Goal: Information Seeking & Learning: Learn about a topic

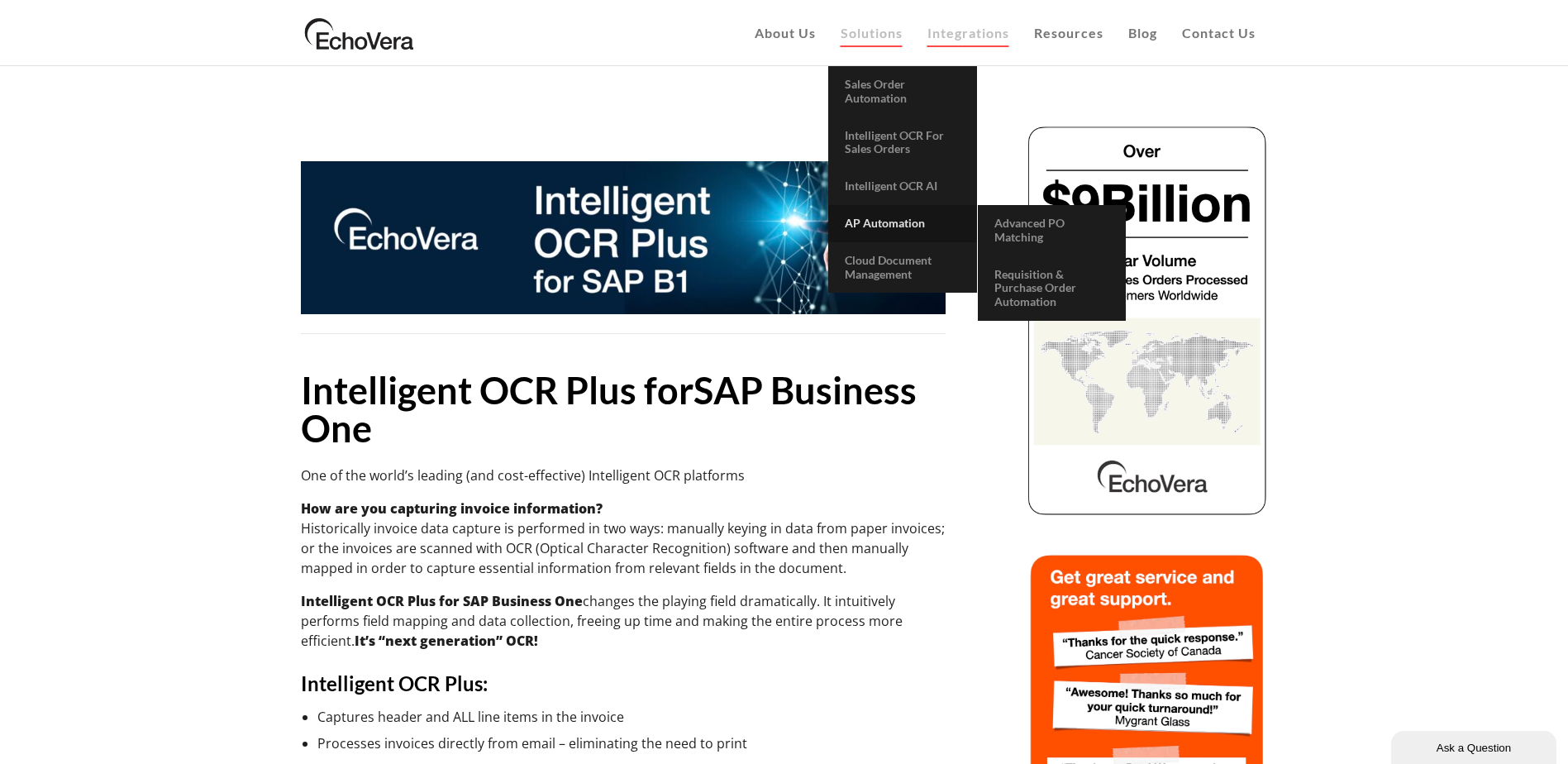
click at [897, 221] on span "AP Automation" at bounding box center [885, 223] width 80 height 14
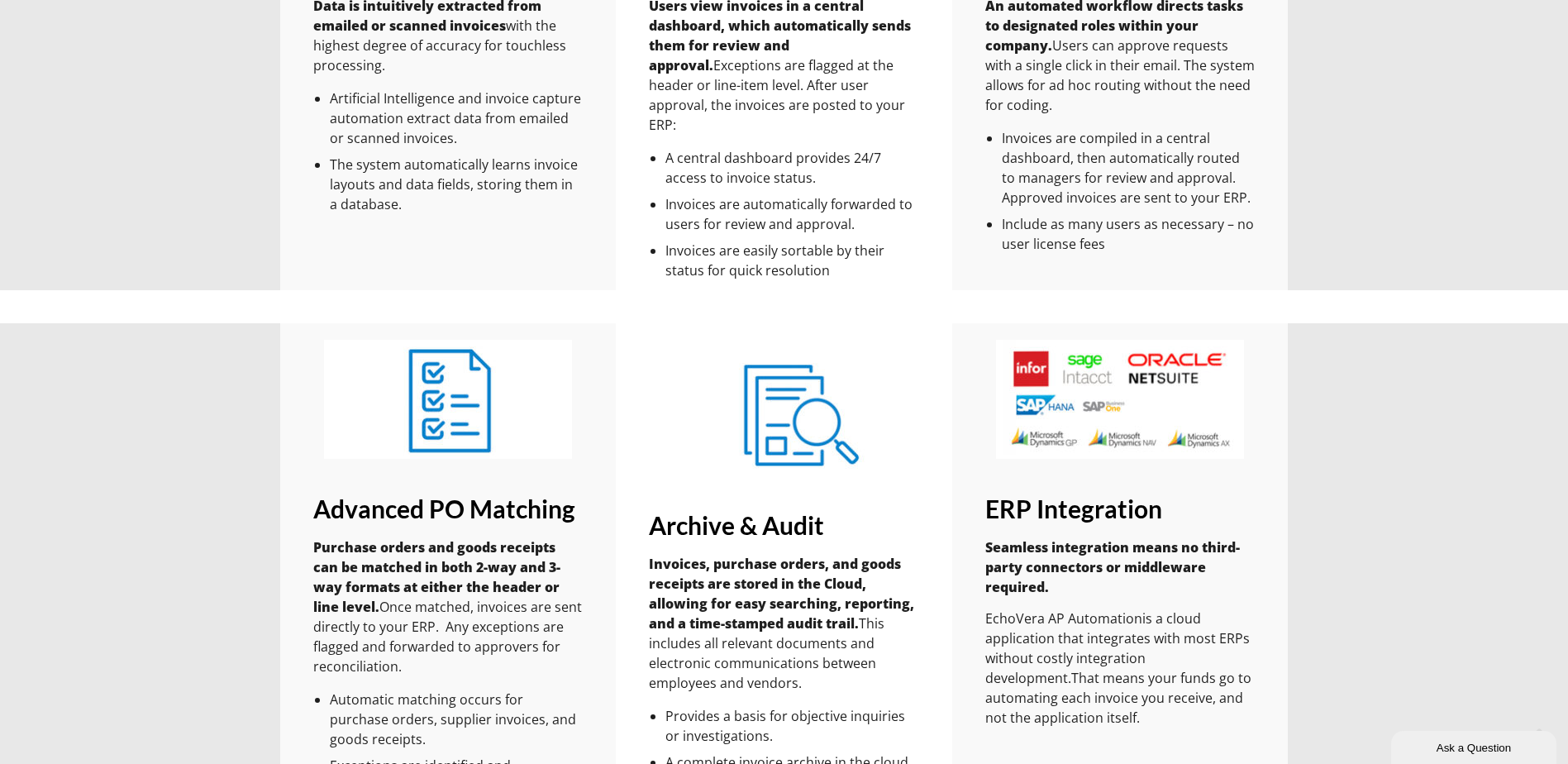
scroll to position [1653, 0]
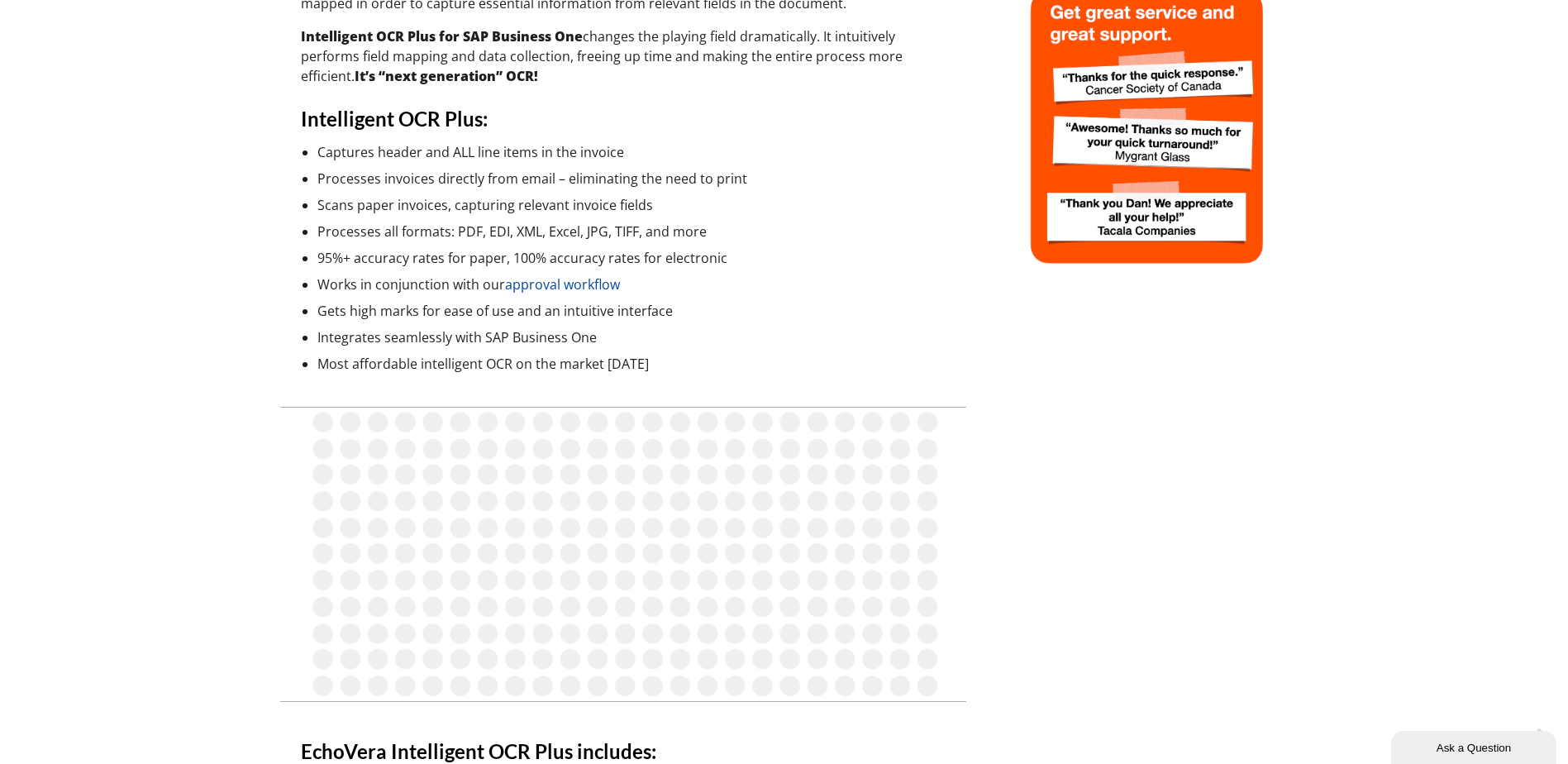
scroll to position [578, 0]
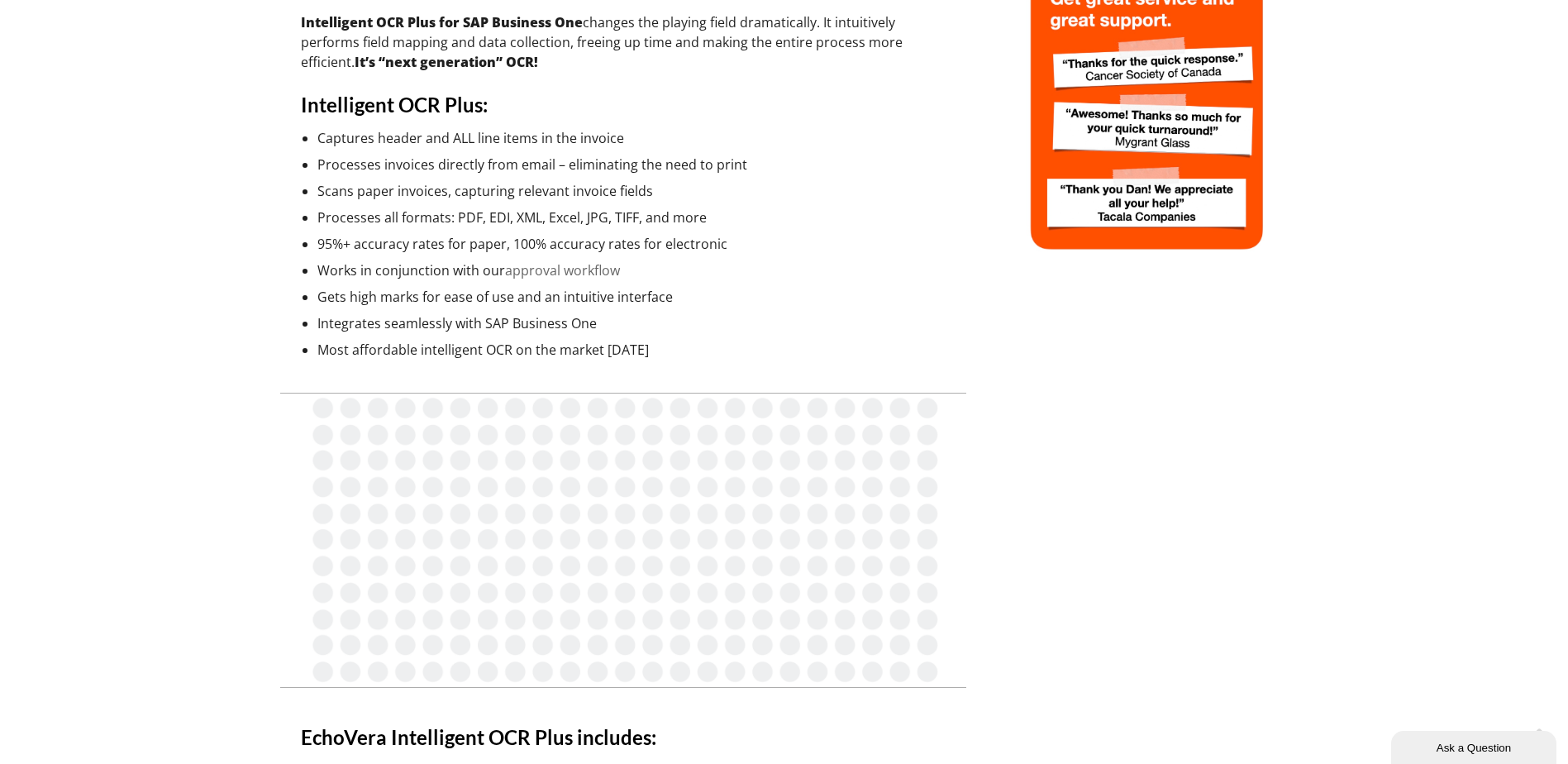
click at [555, 271] on link "approval workflow" at bounding box center [562, 270] width 115 height 18
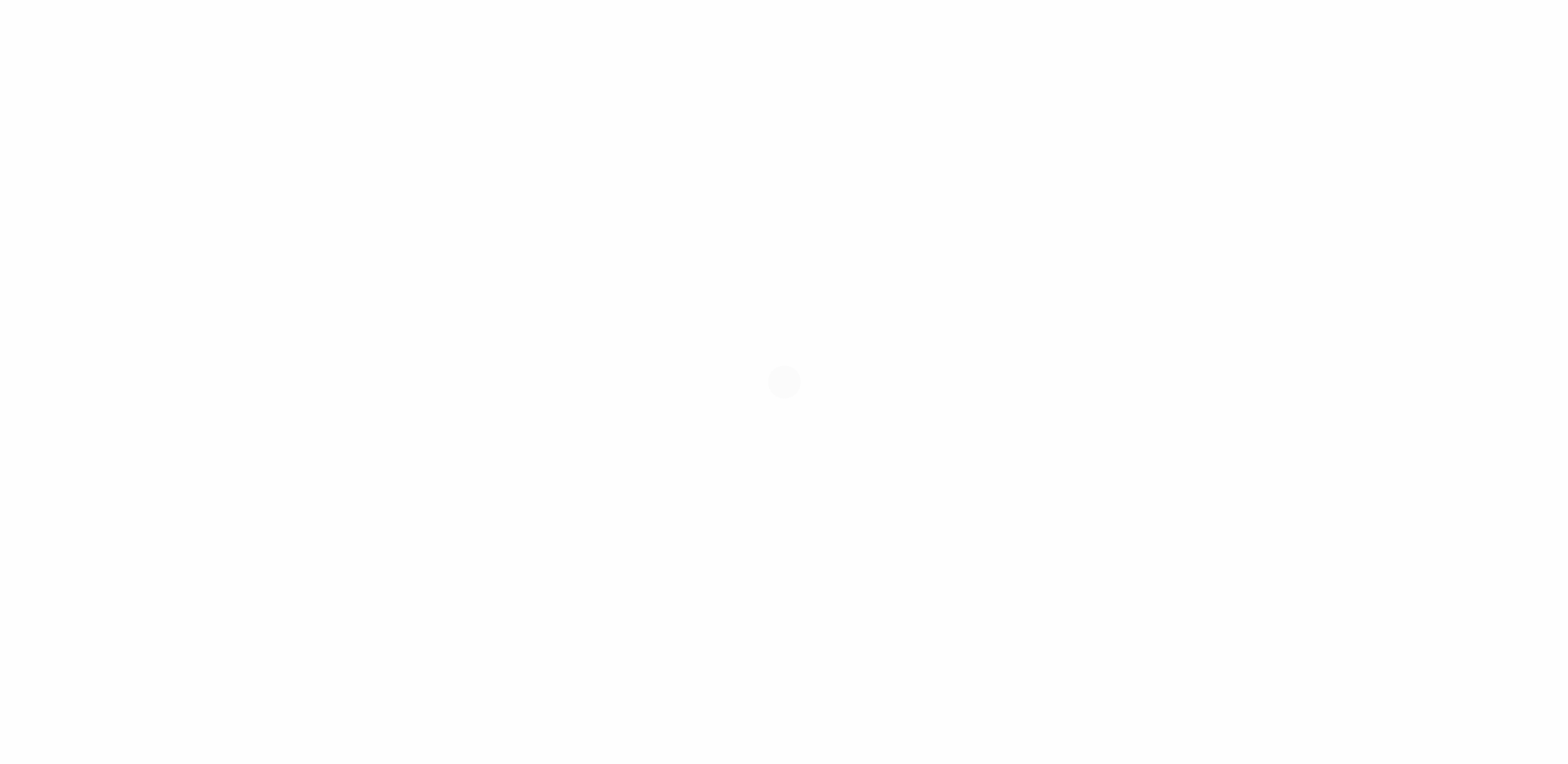
click at [553, 270] on div at bounding box center [784, 382] width 1568 height 764
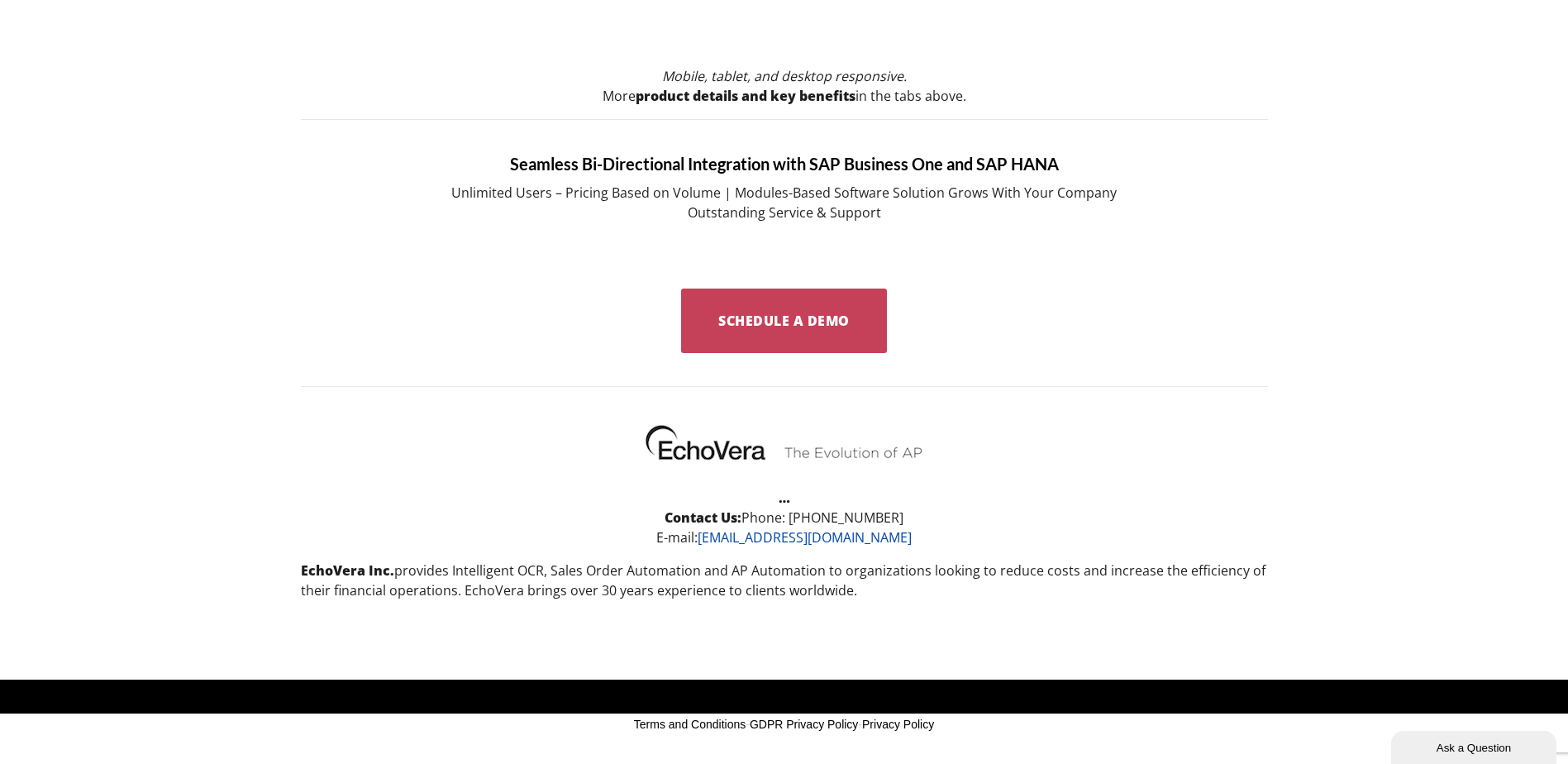
scroll to position [1660, 0]
